Goal: Information Seeking & Learning: Find specific fact

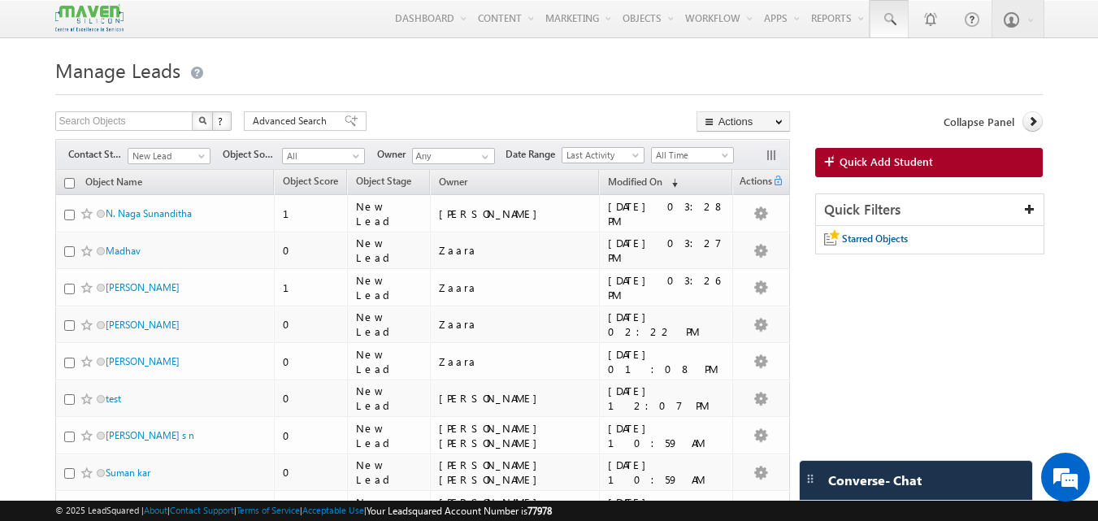
click at [893, 25] on span at bounding box center [889, 19] width 16 height 16
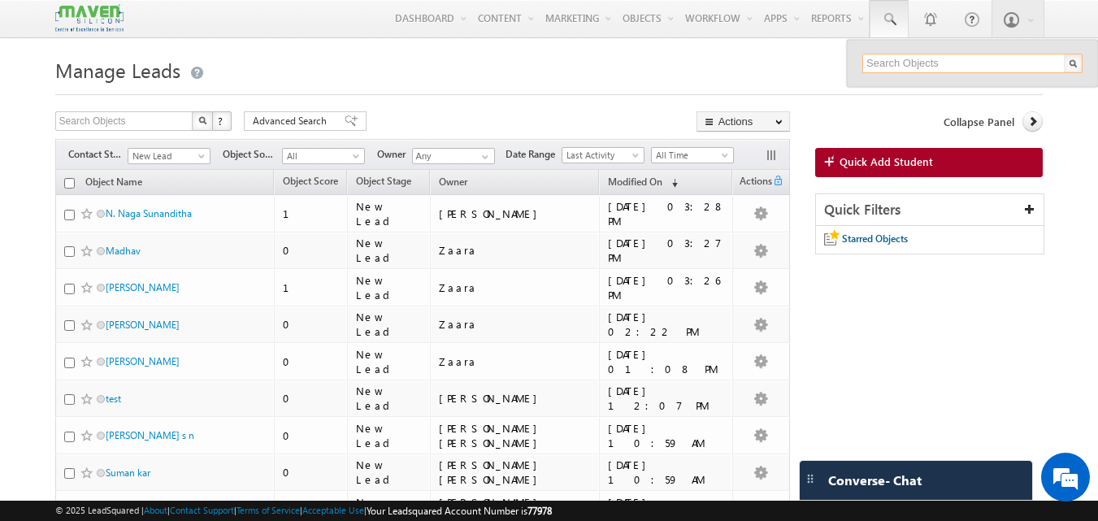
click at [878, 62] on input "text" at bounding box center [972, 63] width 220 height 19
paste input "713856"
type input "713856"
paste input "[EMAIL_ADDRESS][DOMAIN_NAME]"
click at [1012, 62] on input "[EMAIL_ADDRESS][DOMAIN_NAME]" at bounding box center [972, 63] width 220 height 19
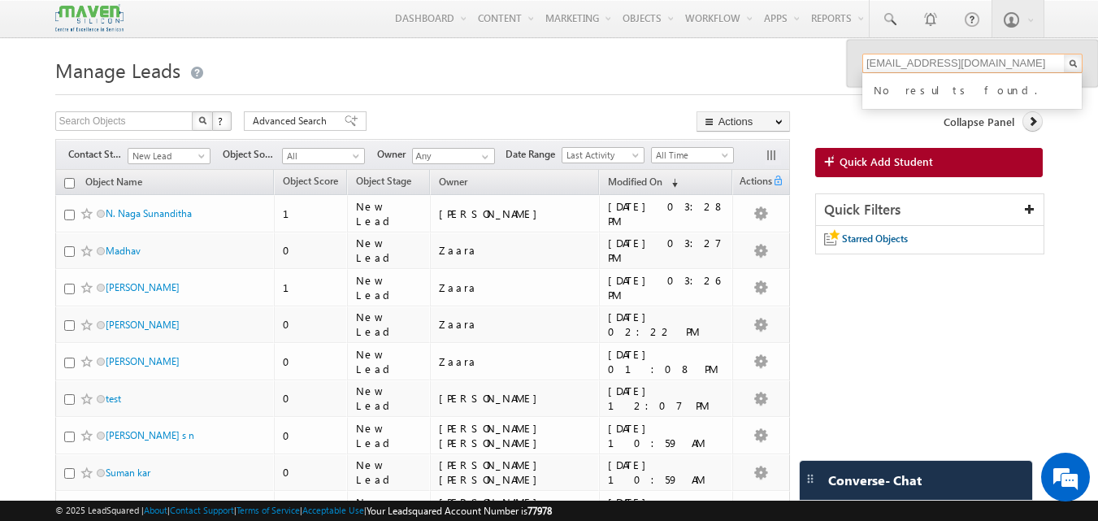
type input "[EMAIL_ADDRESS][DOMAIN_NAME]"
